Goal: Task Accomplishment & Management: Complete application form

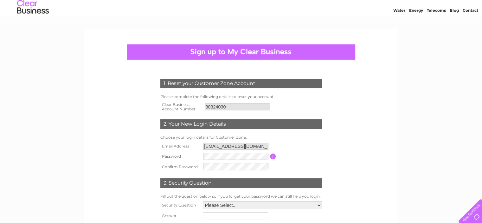
scroll to position [32, 0]
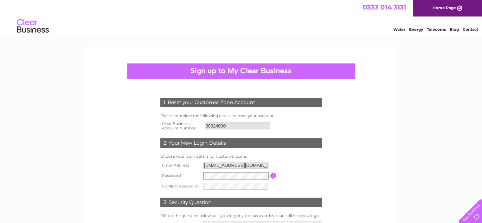
click at [273, 177] on input "button" at bounding box center [274, 176] width 6 height 6
click at [199, 173] on tr "Password Password must be at least 6 characters long" at bounding box center [241, 175] width 165 height 11
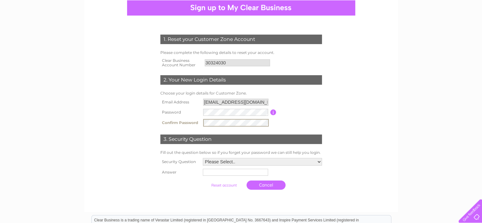
scroll to position [63, 0]
click at [219, 162] on select "Please Select.. In what town or city was your first job? In what town or city d…" at bounding box center [262, 162] width 119 height 8
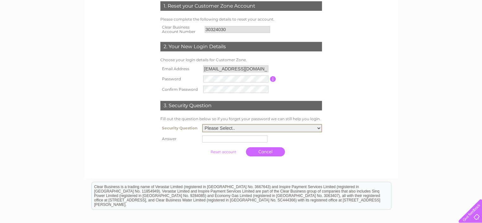
scroll to position [95, 0]
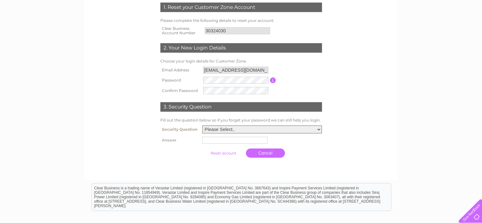
click at [306, 130] on select "Please Select.. In what town or city was your first job? In what town or city d…" at bounding box center [262, 129] width 120 height 8
select select "5"
click at [202, 126] on select "Please Select.. In what town or city was your first job? In what town or city d…" at bounding box center [262, 129] width 120 height 8
click at [231, 141] on input "text" at bounding box center [234, 140] width 65 height 7
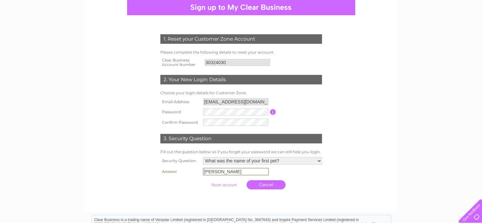
type input "Leo"
click at [274, 111] on input "button" at bounding box center [273, 112] width 6 height 6
click at [288, 119] on table "Email Address pgwebserve@gmail.com Password Password must be at least 6 charact…" at bounding box center [241, 112] width 165 height 31
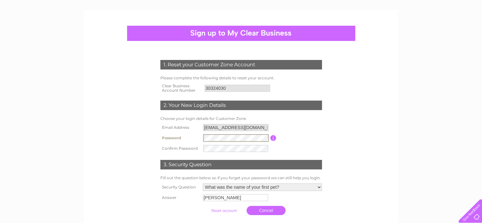
scroll to position [95, 0]
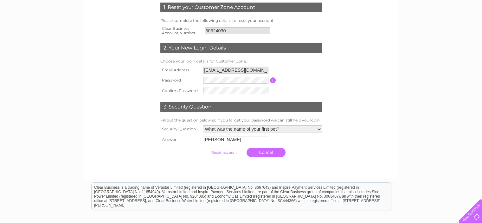
click at [233, 153] on input "submit" at bounding box center [224, 152] width 39 height 9
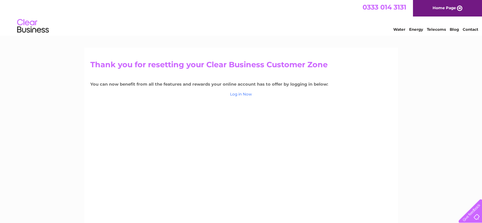
click at [249, 95] on link "Log in Now" at bounding box center [241, 94] width 22 height 5
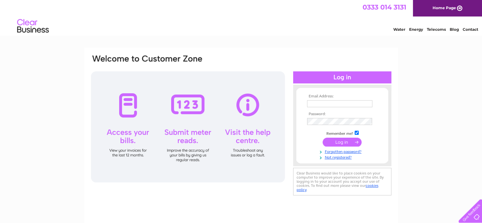
type input "[EMAIL_ADDRESS][DOMAIN_NAME]"
click at [344, 140] on input "submit" at bounding box center [342, 142] width 39 height 9
